Goal: Find specific page/section: Find specific page/section

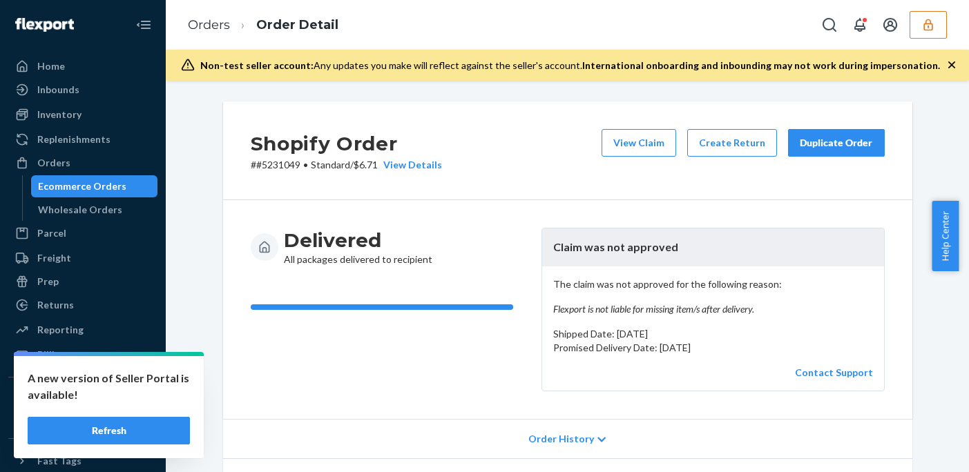
scroll to position [122, 0]
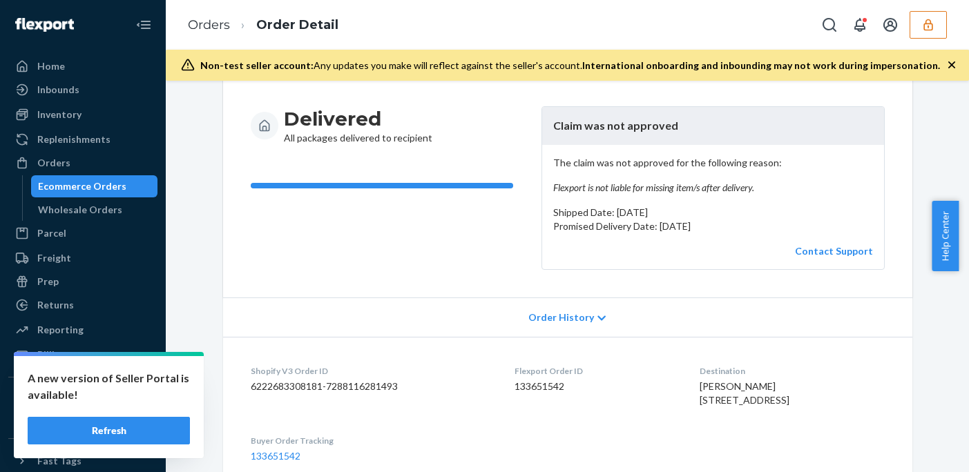
click at [923, 21] on icon "button" at bounding box center [928, 25] width 14 height 14
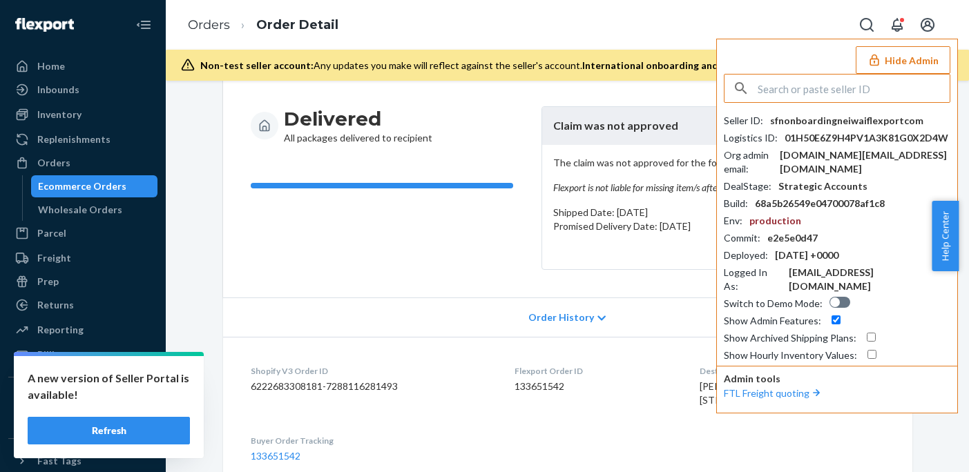
click at [838, 87] on input "text" at bounding box center [854, 89] width 192 height 28
type input "h"
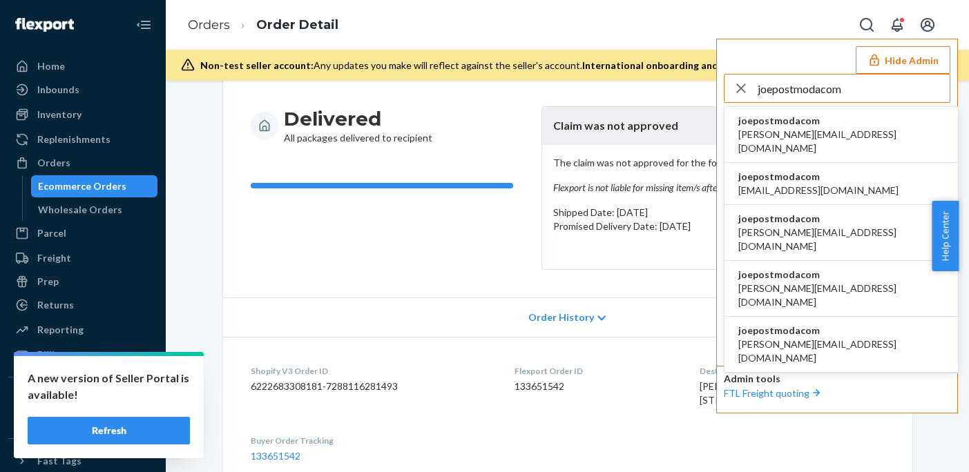
type input "joepostmodacom"
click at [805, 132] on span "[PERSON_NAME][EMAIL_ADDRESS][DOMAIN_NAME]" at bounding box center [841, 142] width 206 height 28
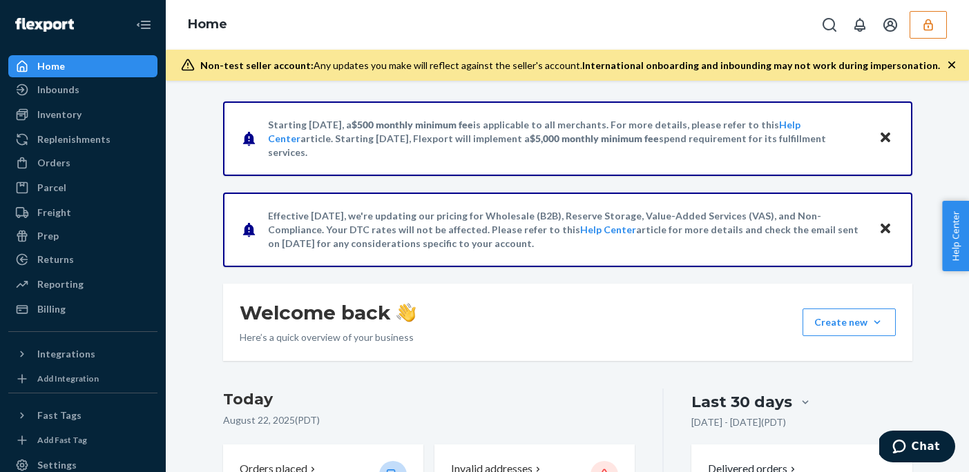
click at [934, 25] on icon "button" at bounding box center [928, 25] width 14 height 14
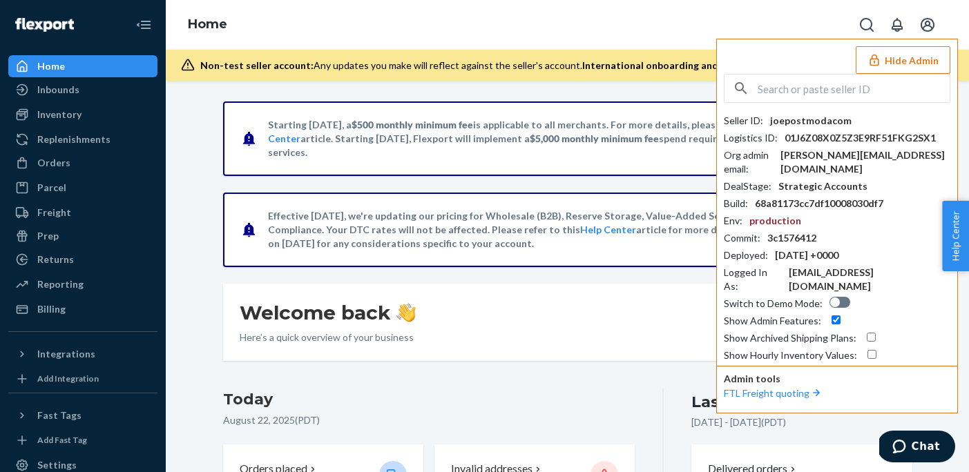
drag, startPoint x: 660, startPoint y: 19, endPoint x: 659, endPoint y: 10, distance: 8.4
click at [660, 18] on div "Home Hide Admin Seller ID : joepostmodacom Logistics ID : 01J6Z08X0Z5Z3E9RF51FK…" at bounding box center [567, 25] width 803 height 50
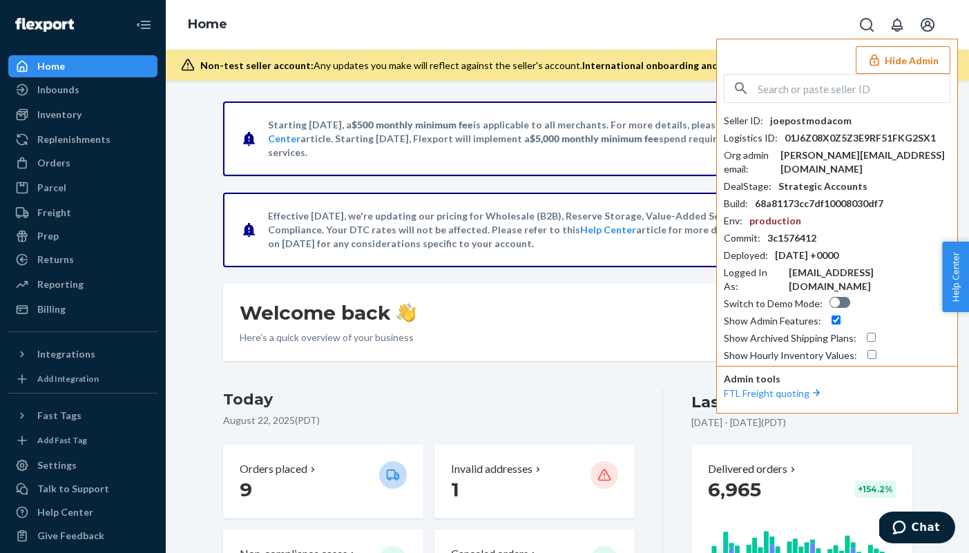
click at [76, 101] on div "Inbounds Shipping Plans Problems" at bounding box center [82, 90] width 149 height 23
click at [71, 85] on div "Inbounds" at bounding box center [58, 90] width 42 height 14
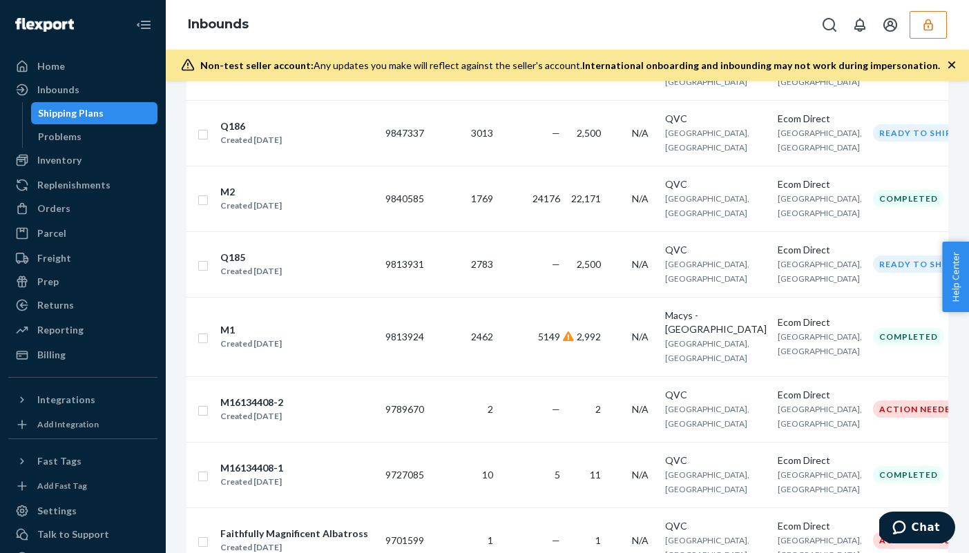
scroll to position [1093, 0]
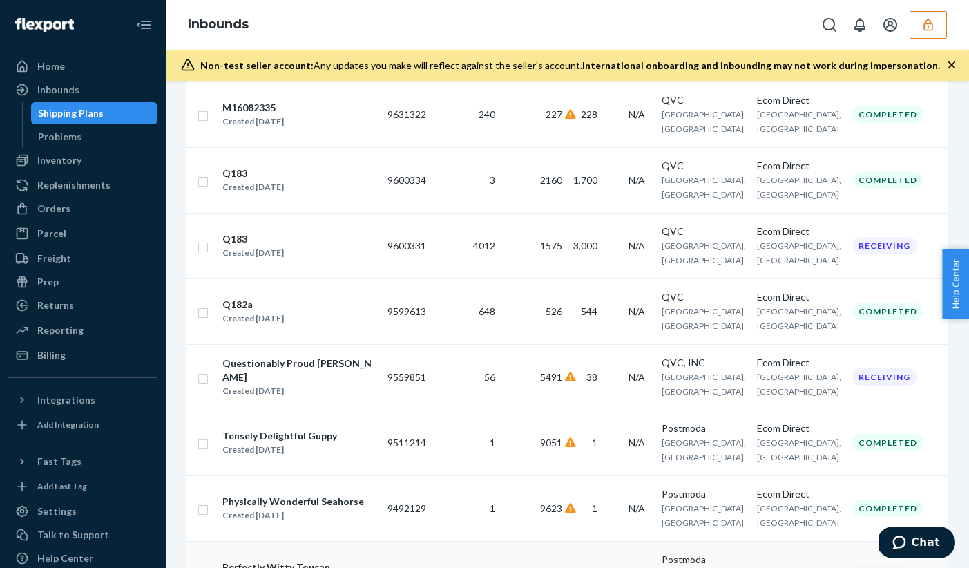
scroll to position [457, 0]
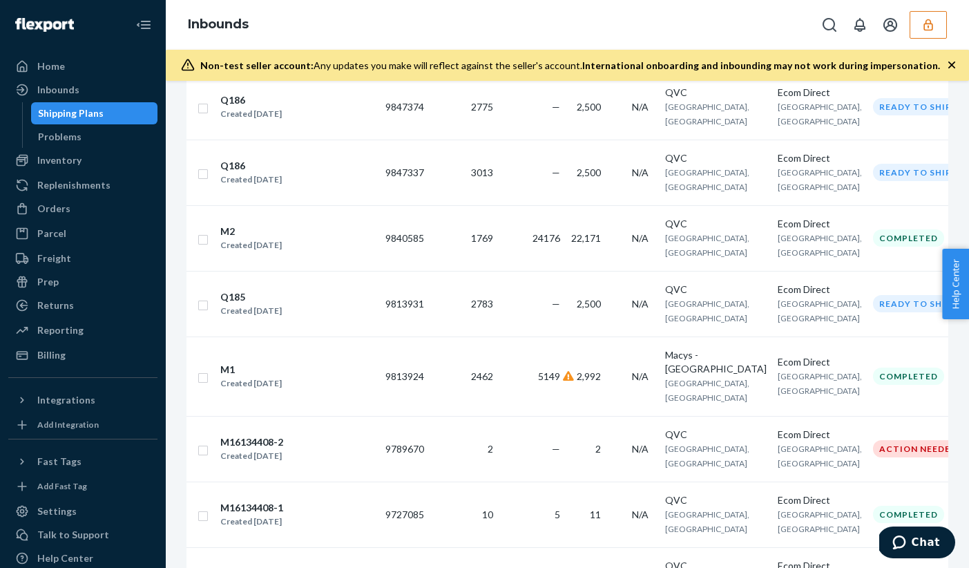
scroll to position [1079, 0]
